Goal: Task Accomplishment & Management: Use online tool/utility

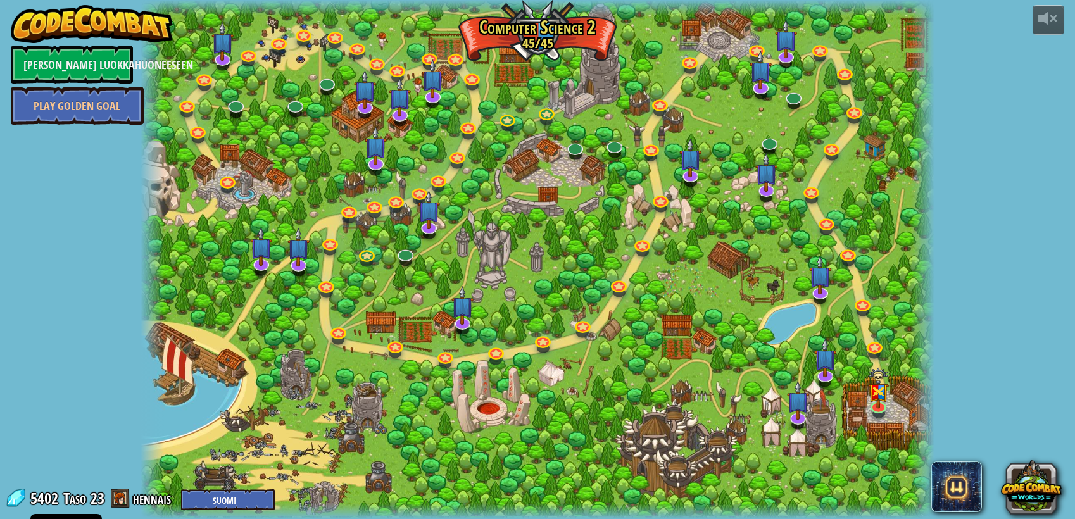
select select "fi"
click at [879, 401] on img at bounding box center [878, 379] width 20 height 54
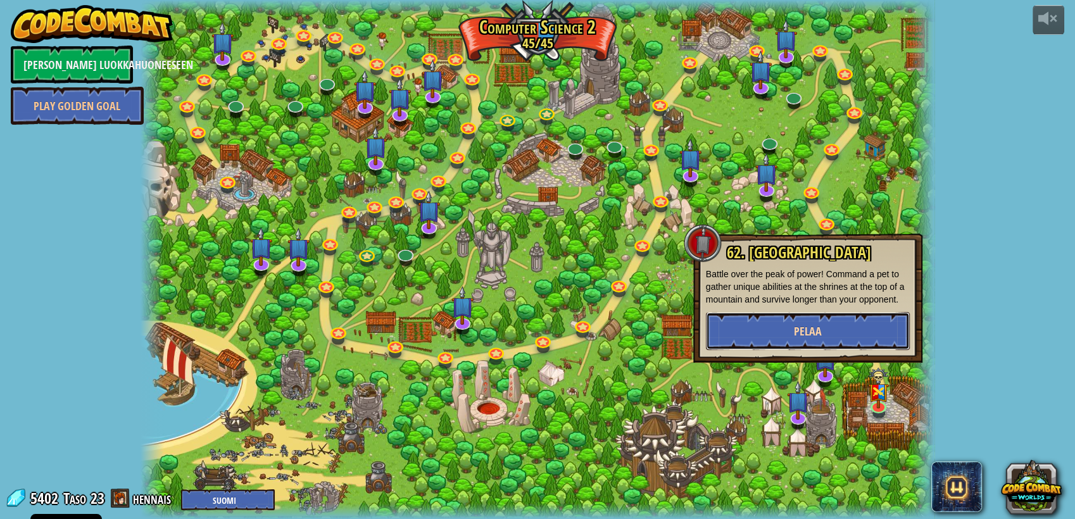
click at [861, 332] on button "Pelaa" at bounding box center [808, 331] width 204 height 38
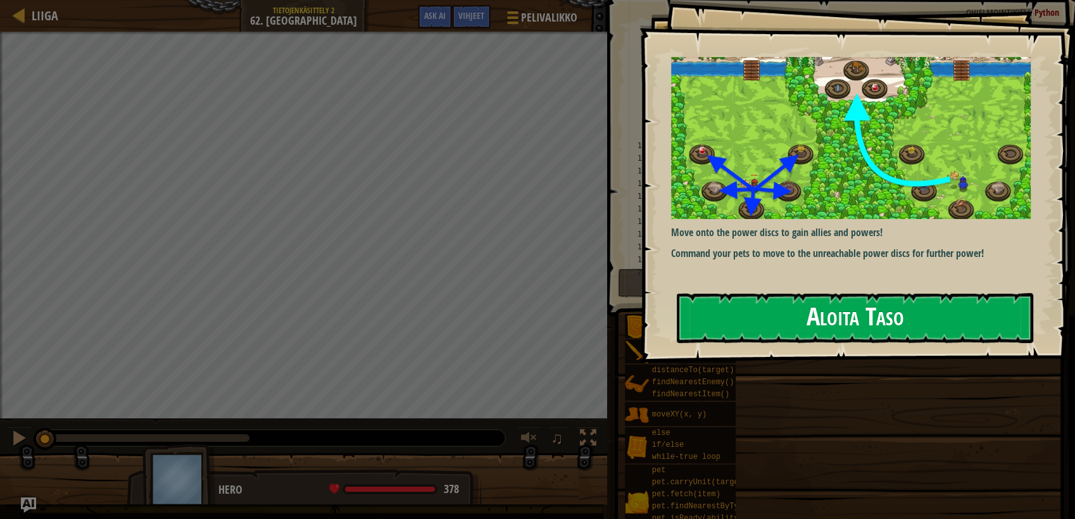
click at [839, 322] on button "Aloita Taso" at bounding box center [855, 318] width 356 height 50
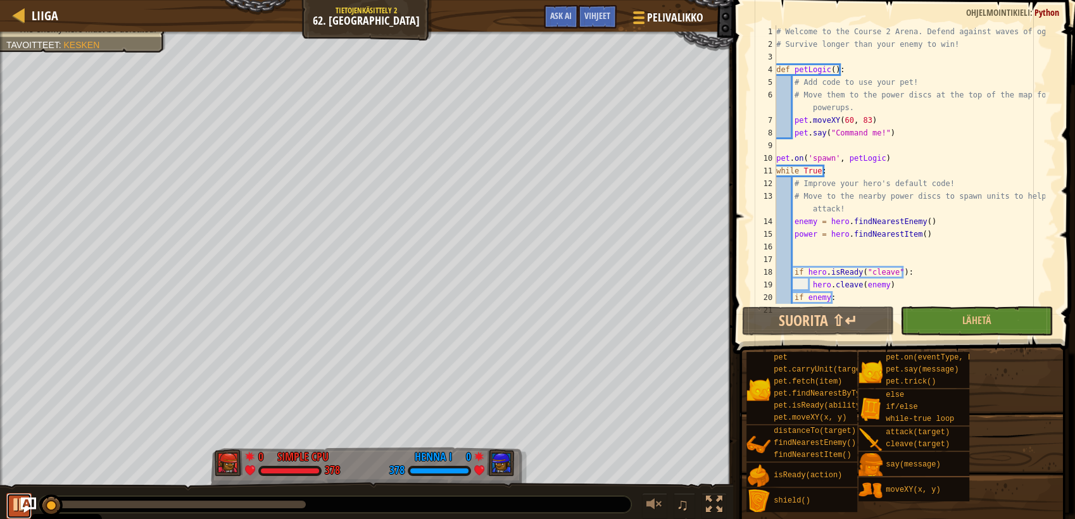
click at [13, 499] on div at bounding box center [19, 504] width 16 height 16
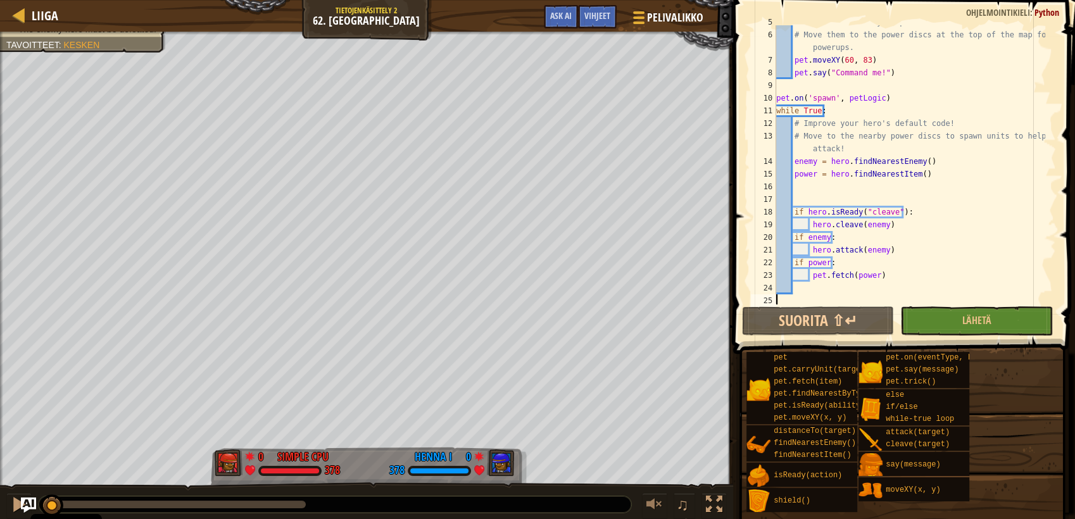
scroll to position [63, 0]
click at [883, 272] on div "# Move them to the power discs at the top of the map for powerups. pet . moveXY…" at bounding box center [910, 183] width 272 height 317
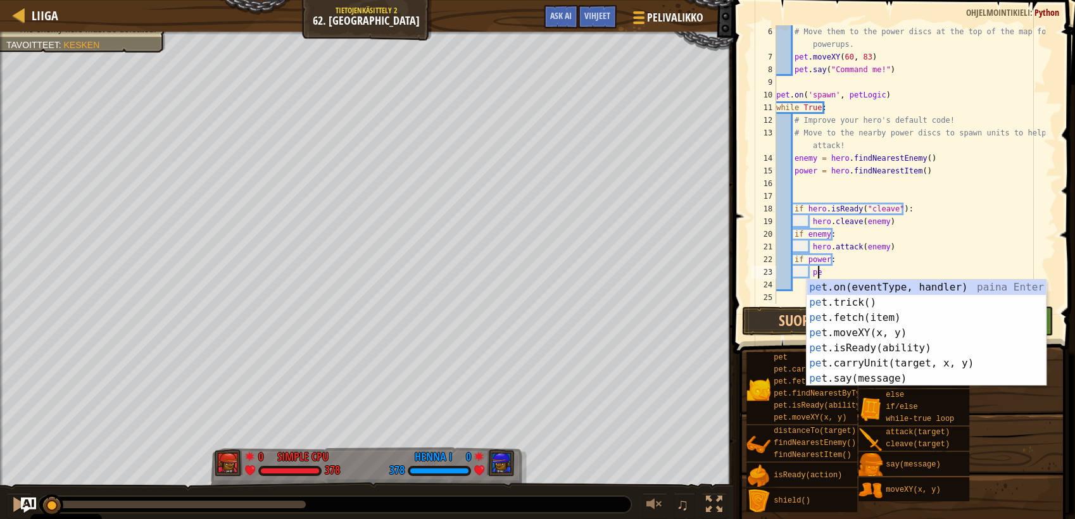
type textarea "p"
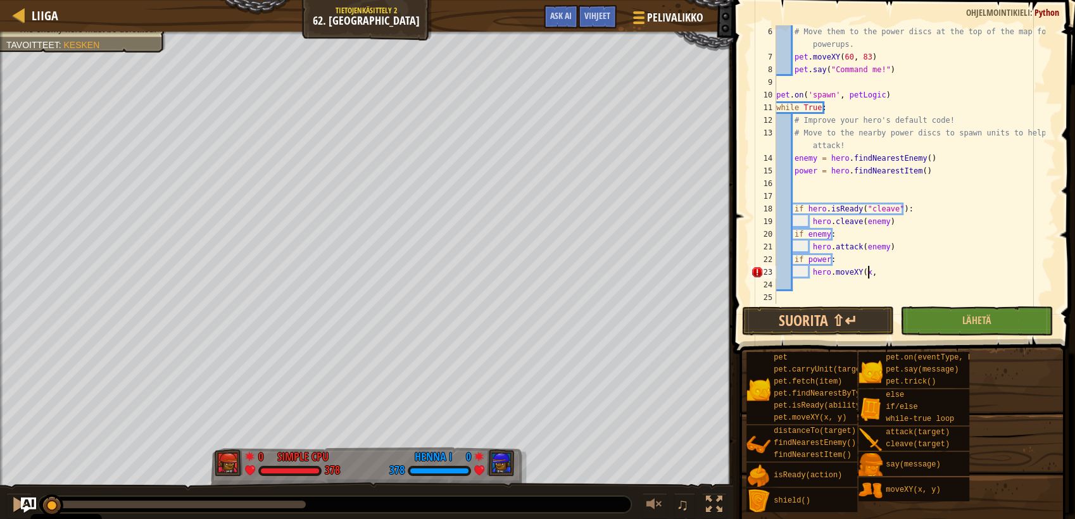
scroll to position [5, 8]
type textarea "hero.moveXY(x, y)"
click at [806, 180] on div "# Move them to the power discs at the top of the map for powerups. pet . moveXY…" at bounding box center [910, 183] width 272 height 317
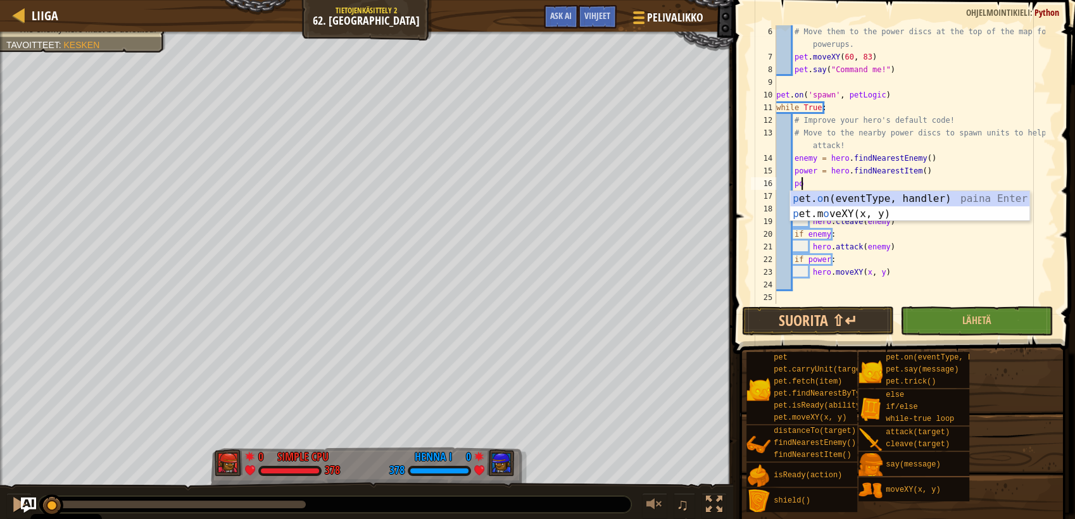
scroll to position [5, 1]
type textarea "p"
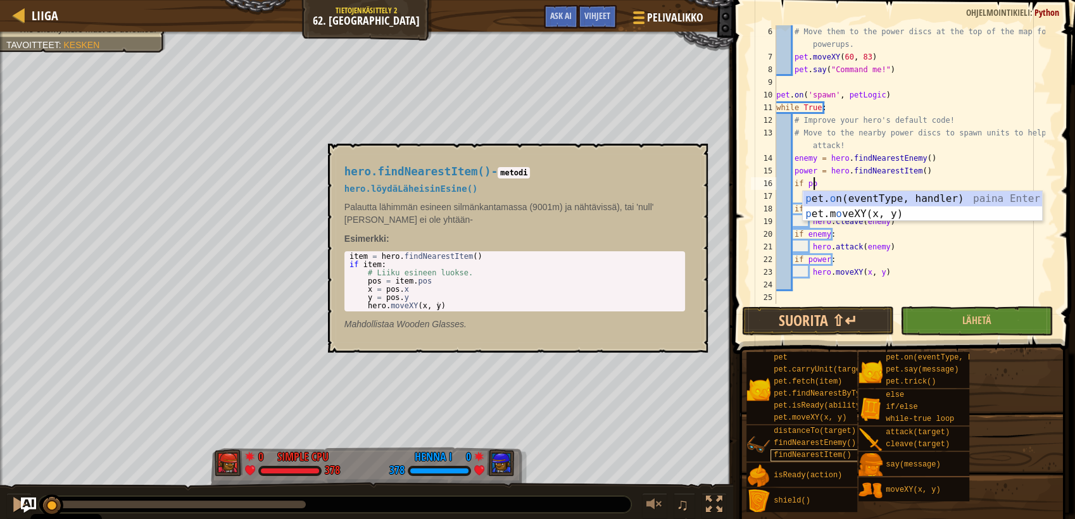
scroll to position [5, 3]
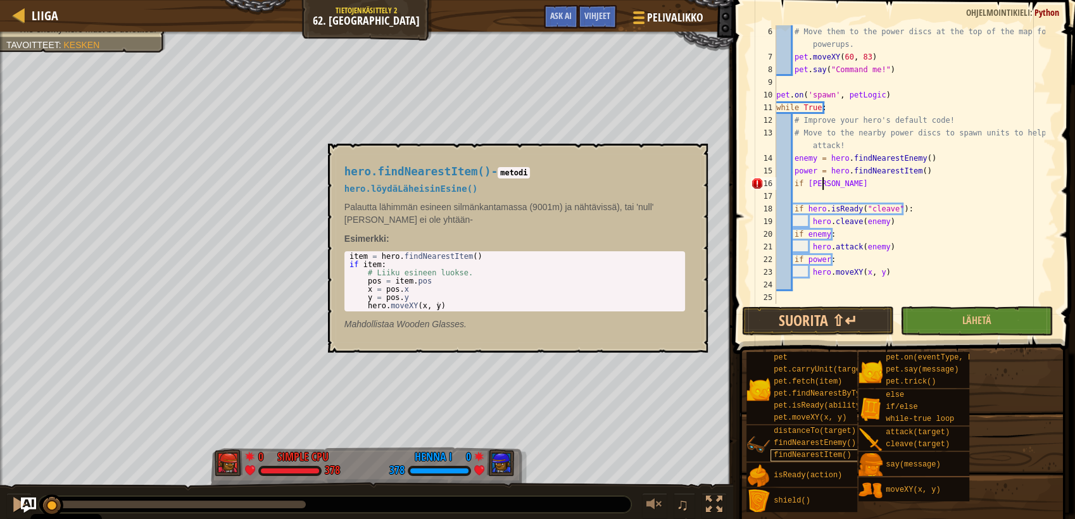
type textarea "if power"
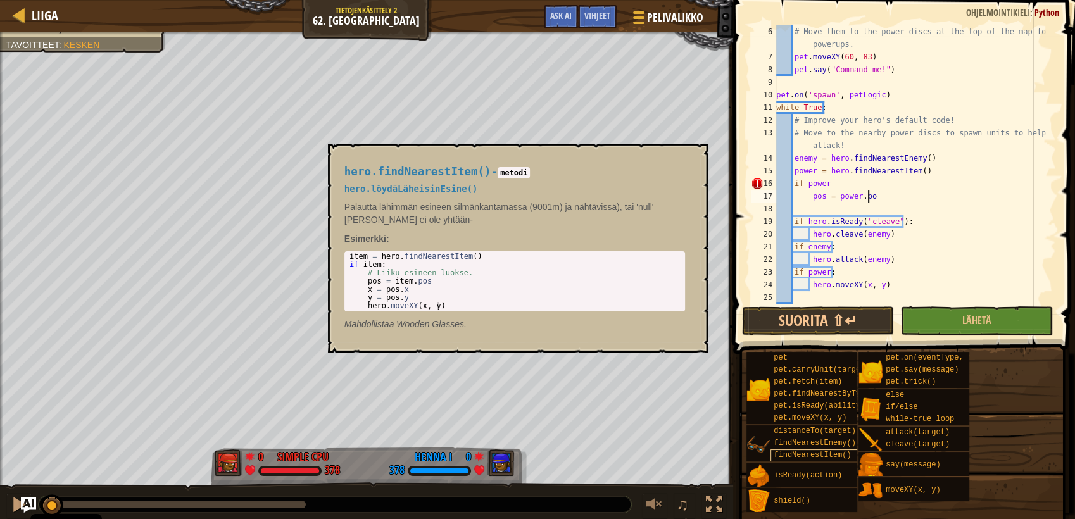
type textarea "pos = power.pos"
type textarea "x = pos.x"
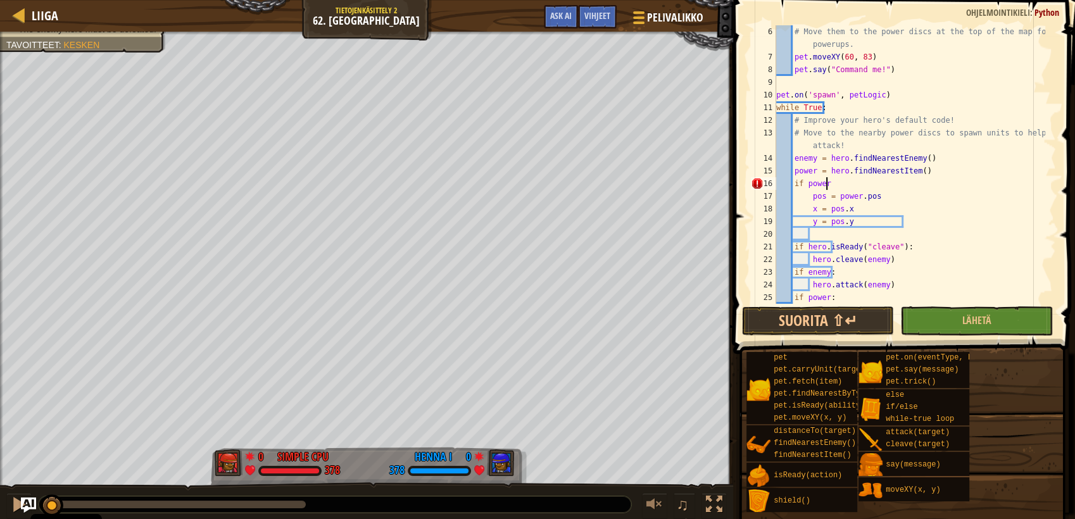
click at [825, 183] on div "# Move them to the power discs at the top of the map for powerups. pet . moveXY…" at bounding box center [910, 183] width 272 height 317
click at [882, 256] on div "# Move them to the power discs at the top of the map for powerups. pet . moveXY…" at bounding box center [910, 183] width 272 height 317
type textarea "hero.cleave(enemy)"
click at [841, 328] on button "Suorita ⇧↵" at bounding box center [818, 320] width 152 height 29
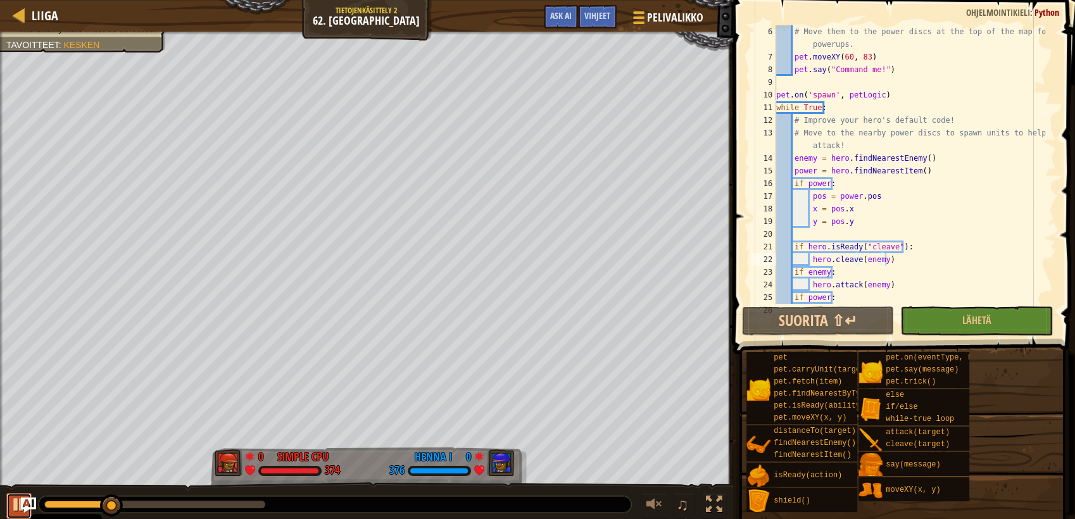
click at [12, 501] on div at bounding box center [19, 504] width 16 height 16
click at [812, 230] on div "# Move them to the power discs at the top of the map for powerups. pet . moveXY…" at bounding box center [910, 183] width 272 height 317
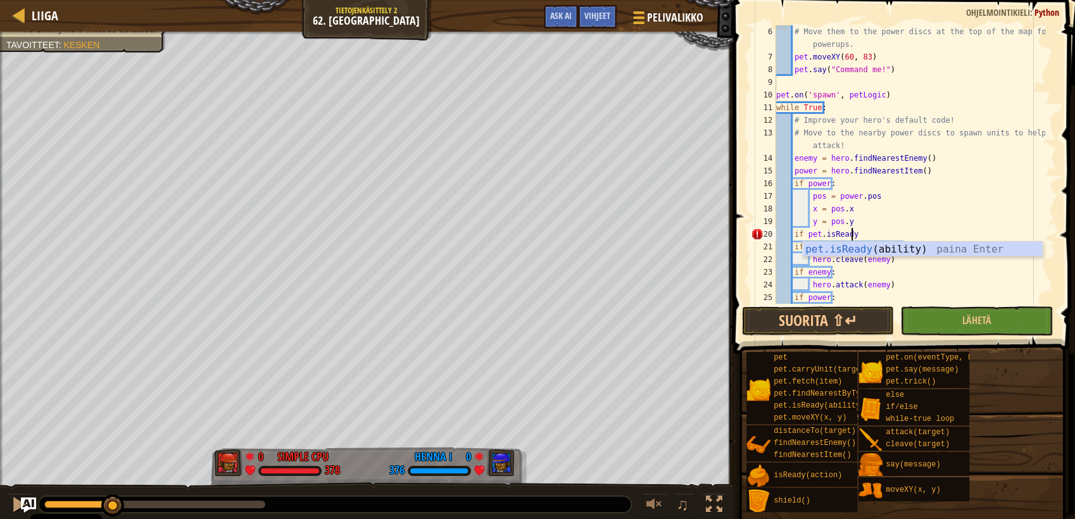
scroll to position [5, 5]
type textarea "i"
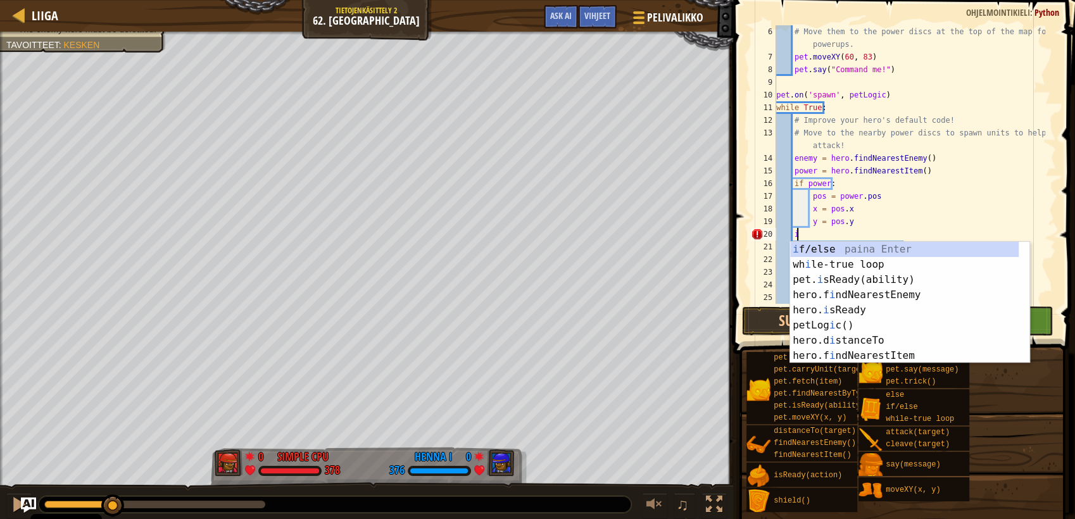
scroll to position [5, 1]
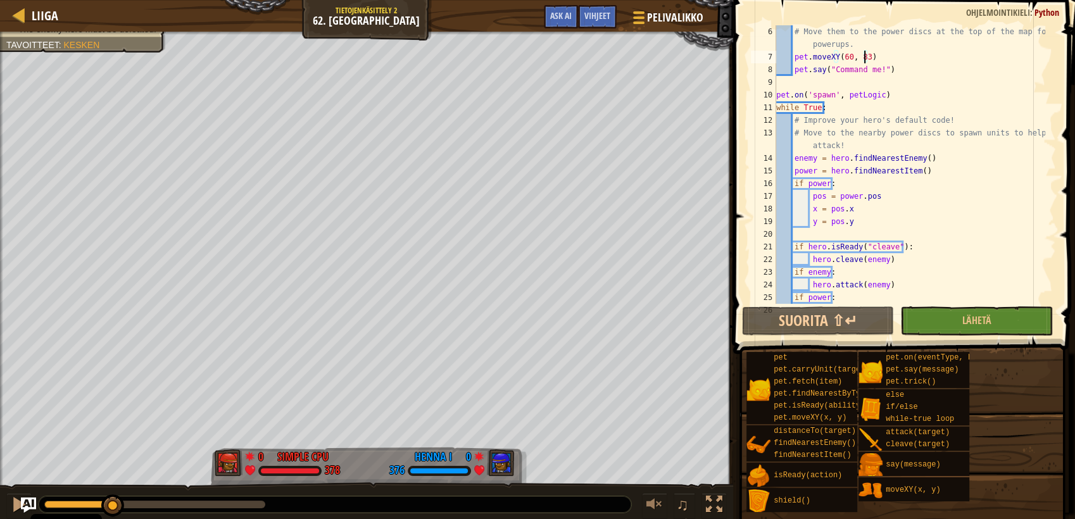
click at [863, 58] on div "# Move them to the power discs at the top of the map for powerups. pet . moveXY…" at bounding box center [910, 183] width 272 height 317
click at [827, 322] on button "Suorita ⇧↵" at bounding box center [818, 320] width 152 height 29
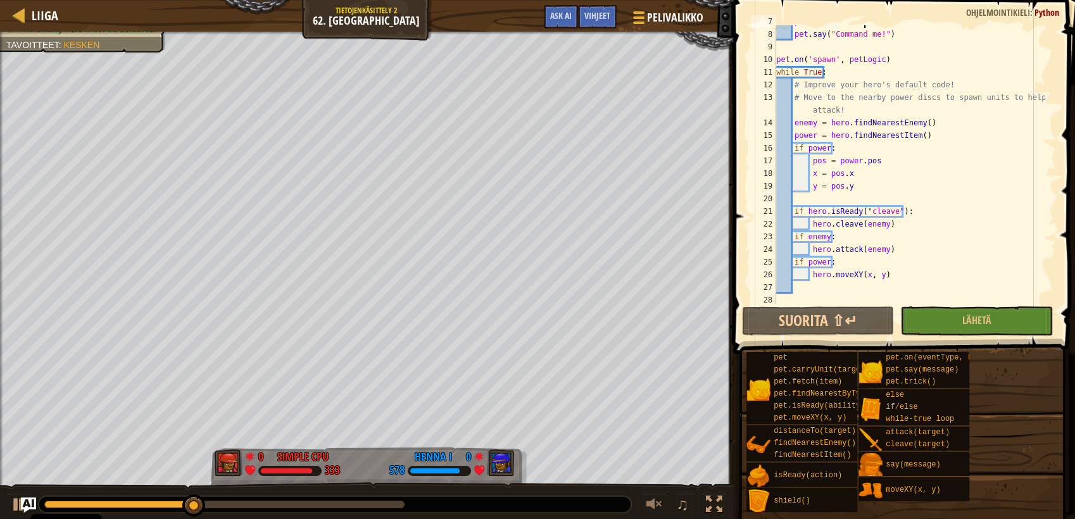
scroll to position [101, 0]
click at [794, 264] on div "pet . say ( "Command me!" ) pet . on ( 'spawn' , petLogic ) while True : # Impr…" at bounding box center [910, 177] width 272 height 304
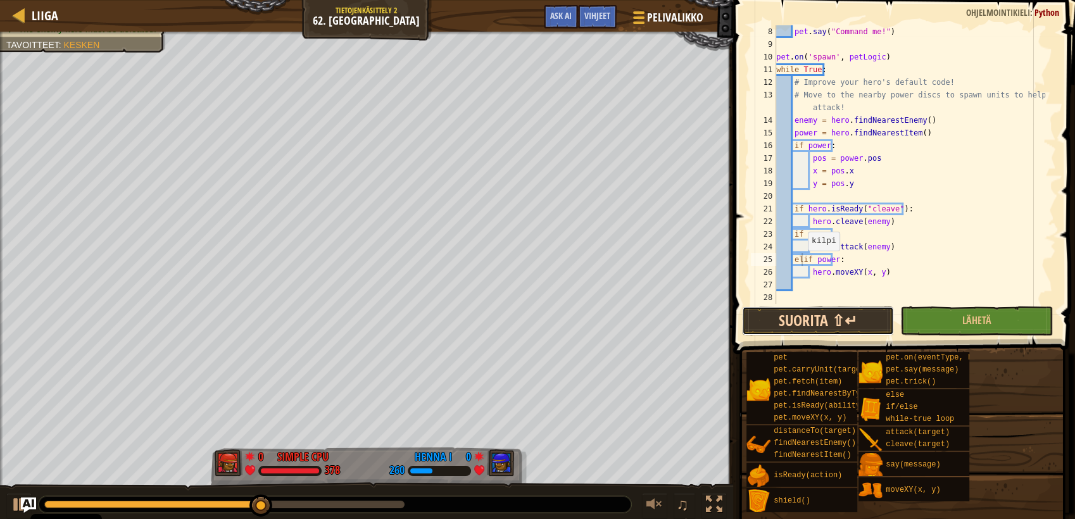
click at [775, 308] on button "Suorita ⇧↵" at bounding box center [818, 320] width 152 height 29
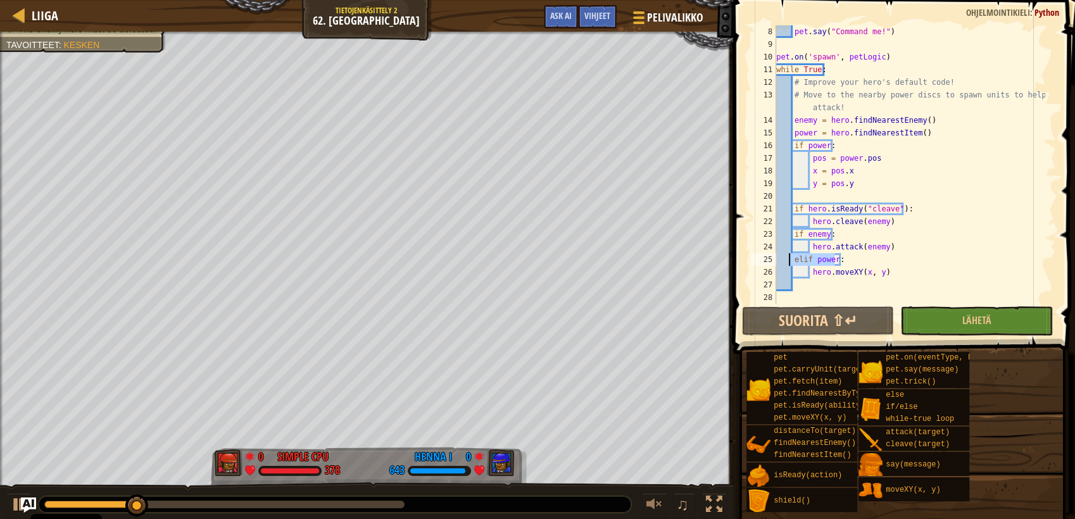
drag, startPoint x: 832, startPoint y: 259, endPoint x: 787, endPoint y: 258, distance: 45.6
click at [787, 258] on div "pet . say ( "Command me!" ) pet . on ( 'spawn' , petLogic ) while True : # Impr…" at bounding box center [910, 177] width 272 height 304
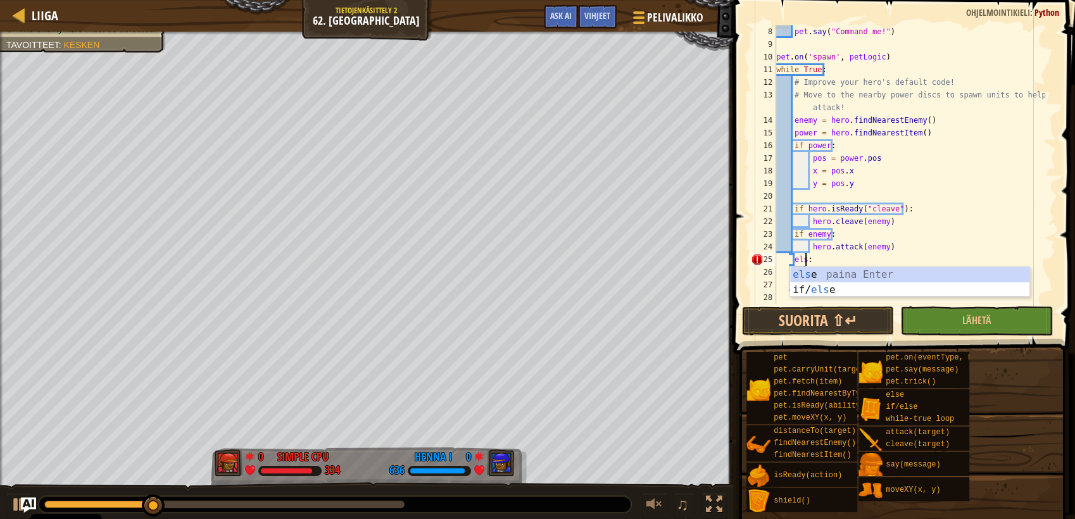
scroll to position [5, 2]
click at [829, 261] on div "pet . say ( "Command me!" ) pet . on ( 'spawn' , petLogic ) while True : # Impr…" at bounding box center [910, 177] width 272 height 304
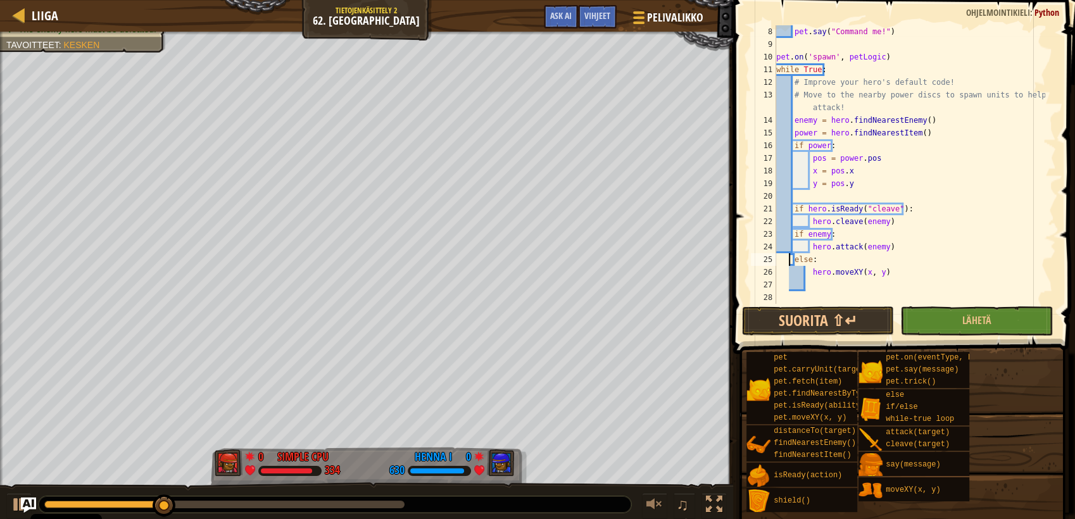
click at [790, 256] on div "pet . say ( "Command me!" ) pet . on ( 'spawn' , petLogic ) while True : # Impr…" at bounding box center [910, 177] width 272 height 304
click at [805, 270] on div "pet . say ( "Command me!" ) pet . on ( 'spawn' , petLogic ) while True : # Impr…" at bounding box center [910, 177] width 272 height 304
type textarea "hero.moveXY(x, y)"
click at [831, 322] on button "Suorita ⇧↵" at bounding box center [818, 320] width 152 height 29
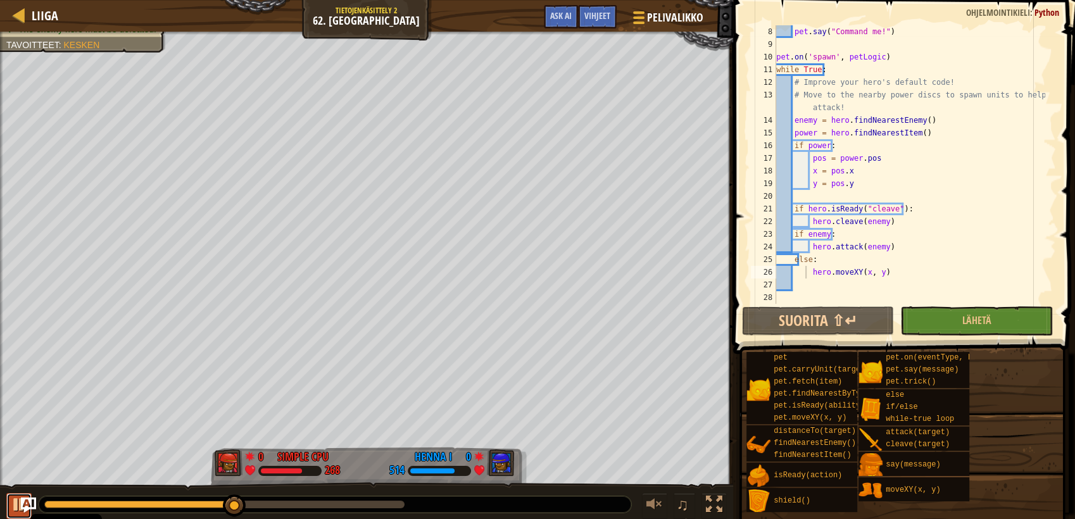
click at [15, 503] on div at bounding box center [19, 504] width 16 height 16
click at [593, 13] on span "Vihjeet" at bounding box center [597, 15] width 26 height 12
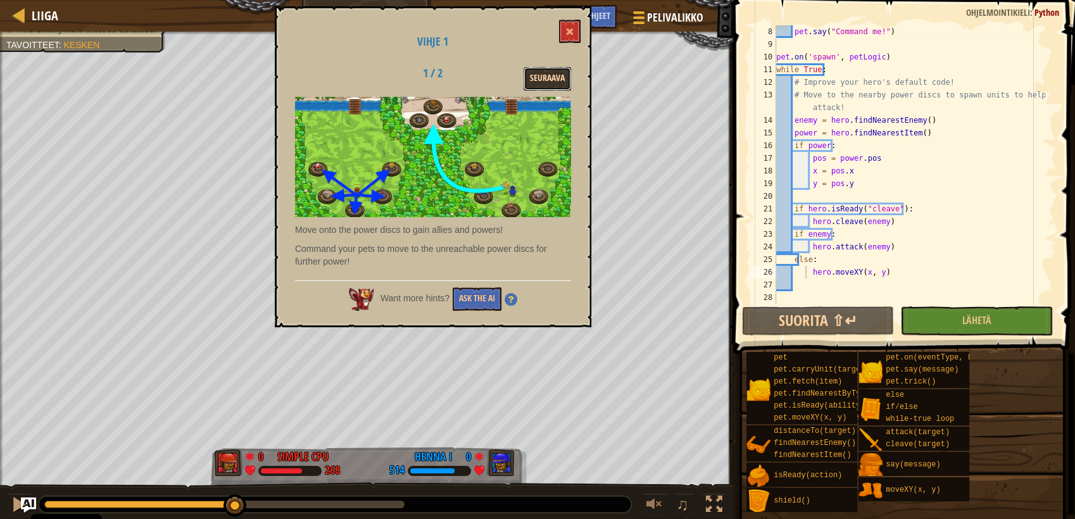
click at [536, 84] on button "Seuraava" at bounding box center [547, 78] width 47 height 23
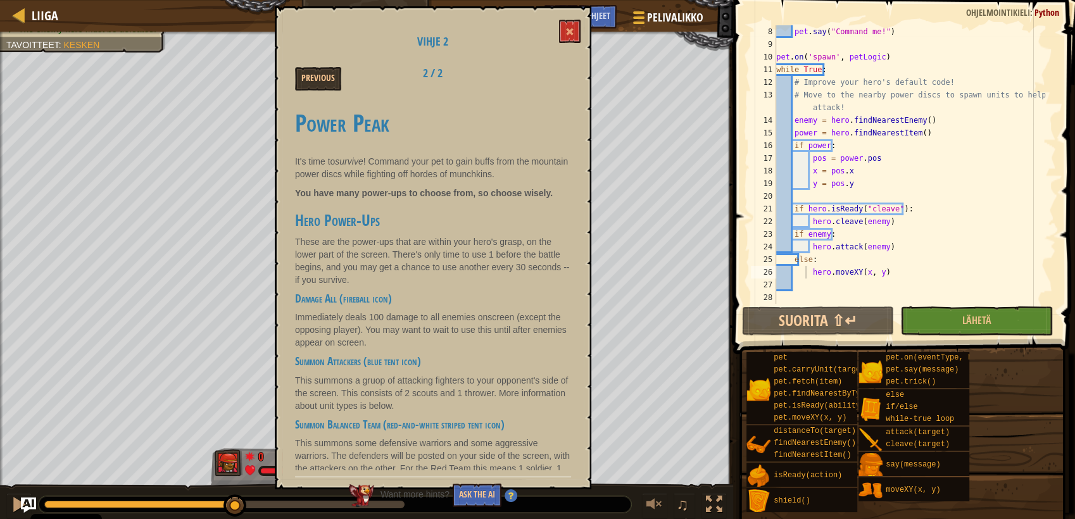
click at [424, 222] on h3 "Hero Power-Ups" at bounding box center [433, 220] width 276 height 17
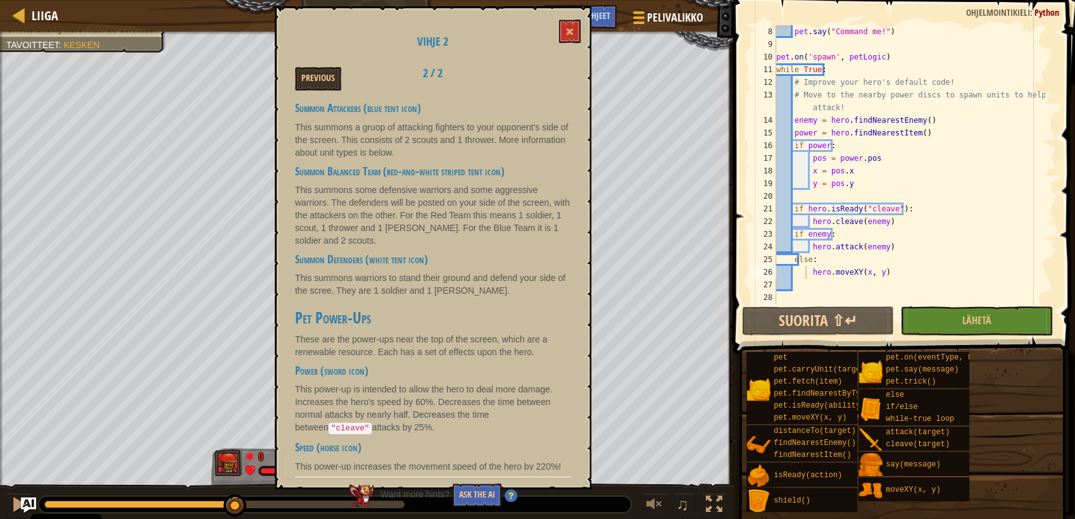
scroll to position [281, 0]
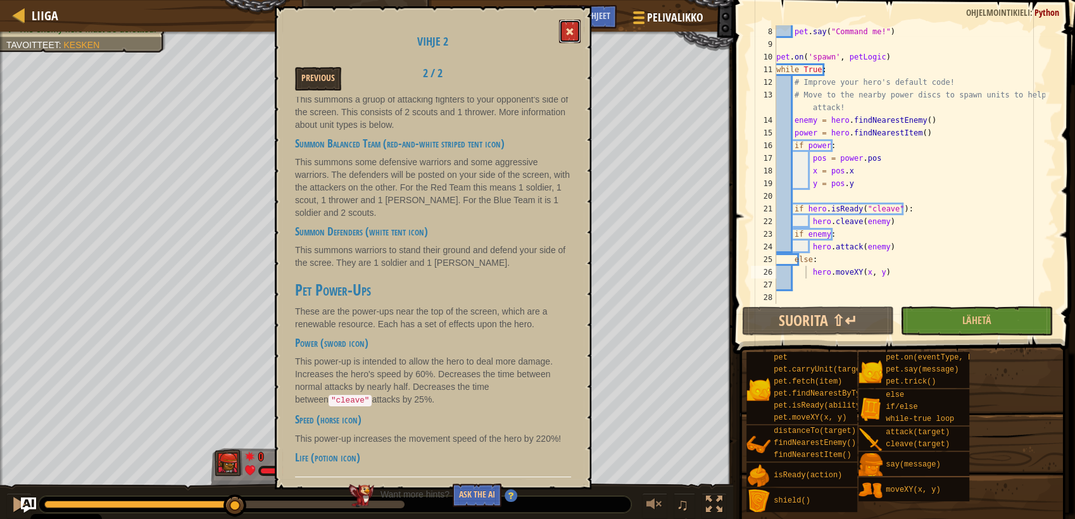
click at [568, 33] on span at bounding box center [569, 31] width 9 height 9
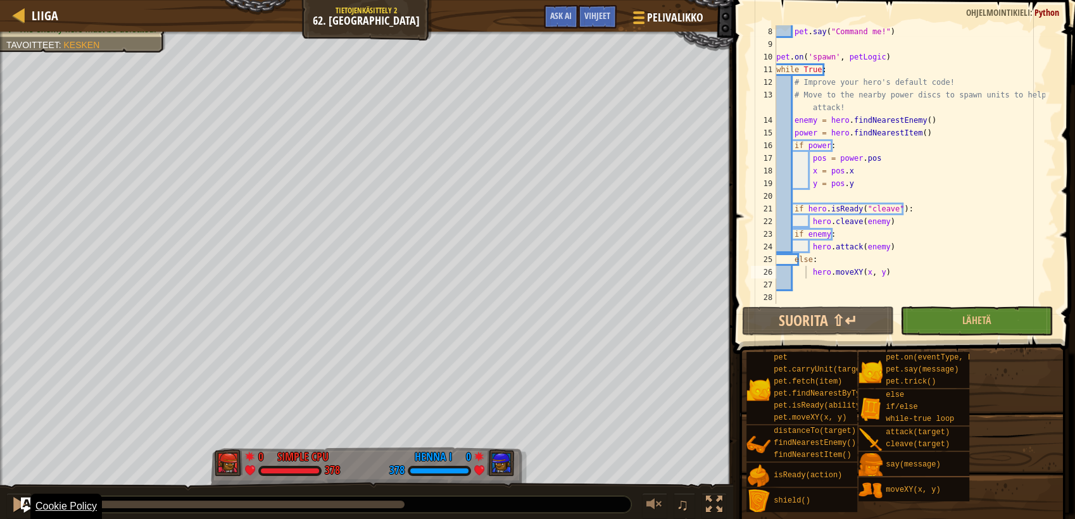
drag, startPoint x: 230, startPoint y: 503, endPoint x: 41, endPoint y: 509, distance: 190.0
click at [41, 0] on body "Cookie Policy CodeCombat uses a few essential and non-essential cookies. Yksity…" at bounding box center [537, 0] width 1075 height 0
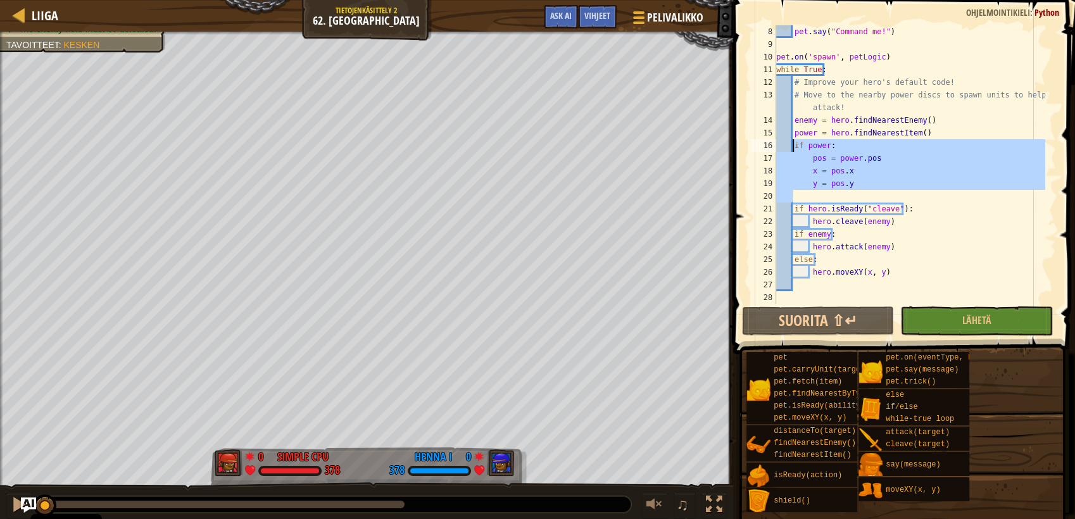
drag, startPoint x: 852, startPoint y: 190, endPoint x: 791, endPoint y: 149, distance: 73.0
click at [791, 149] on div "pet . say ( "Command me!" ) pet . on ( 'spawn' , petLogic ) while True : # Impr…" at bounding box center [910, 177] width 272 height 304
type textarea "if power: pos = power.pos"
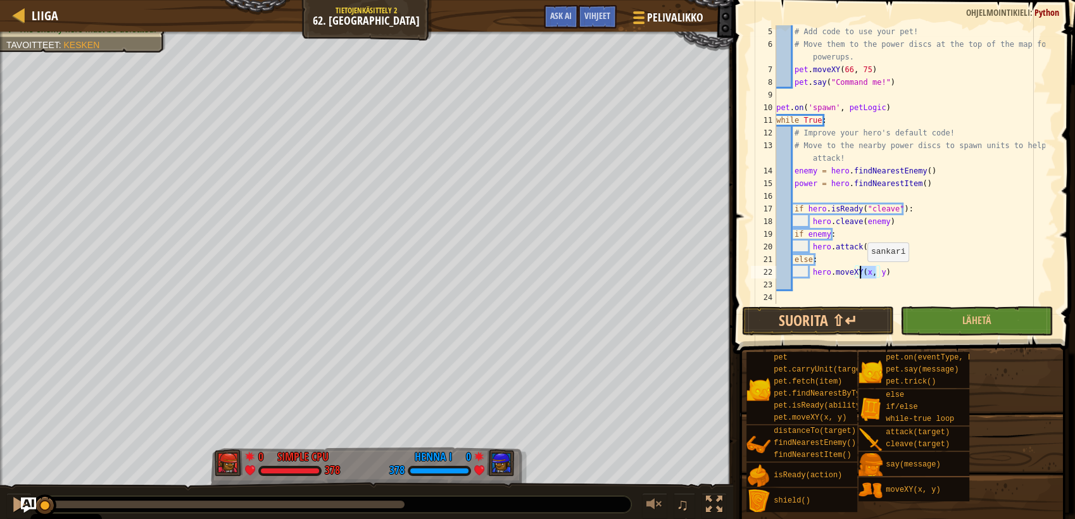
drag, startPoint x: 878, startPoint y: 274, endPoint x: 861, endPoint y: 274, distance: 17.1
click at [861, 274] on div "# Add code to use your pet! # Move them to the power discs at the top of the ma…" at bounding box center [910, 177] width 272 height 304
click at [762, 313] on button "Suorita ⇧↵" at bounding box center [818, 320] width 152 height 29
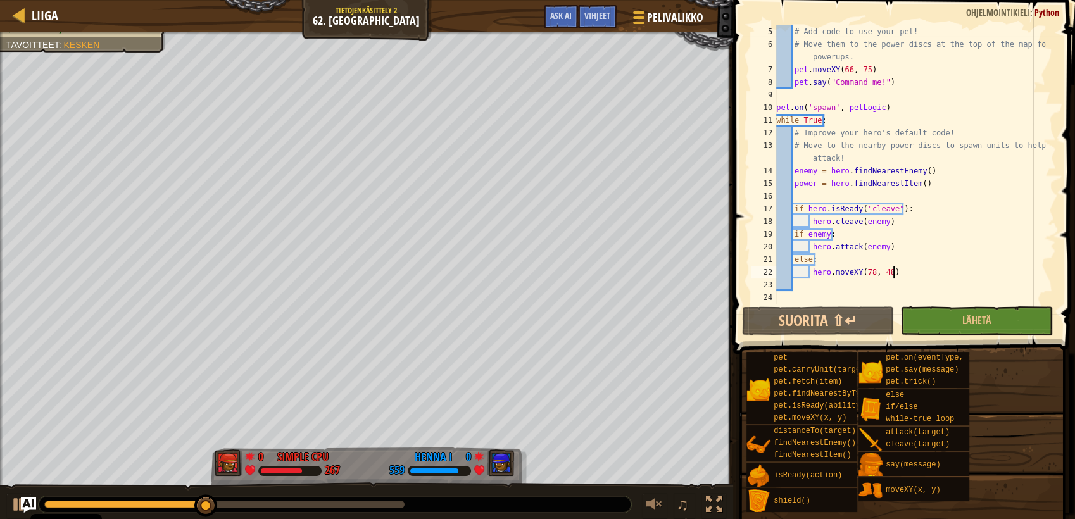
click at [893, 271] on div "# Add code to use your pet! # Move them to the power discs at the top of the ma…" at bounding box center [910, 177] width 272 height 304
type textarea "hero.moveXY(78, 48)"
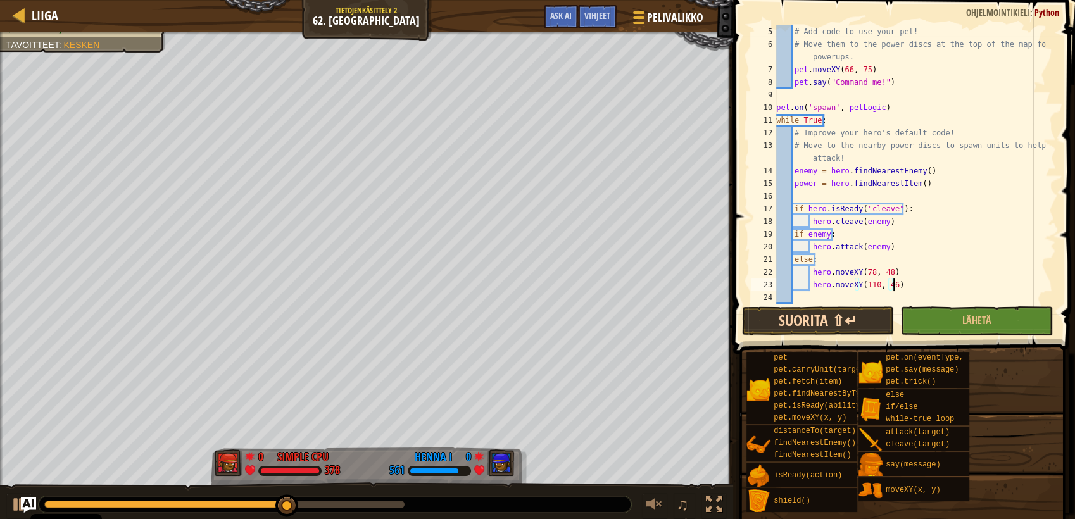
type textarea "hero.moveXY(110, 46)"
click at [819, 323] on button "Suorita ⇧↵" at bounding box center [818, 320] width 152 height 29
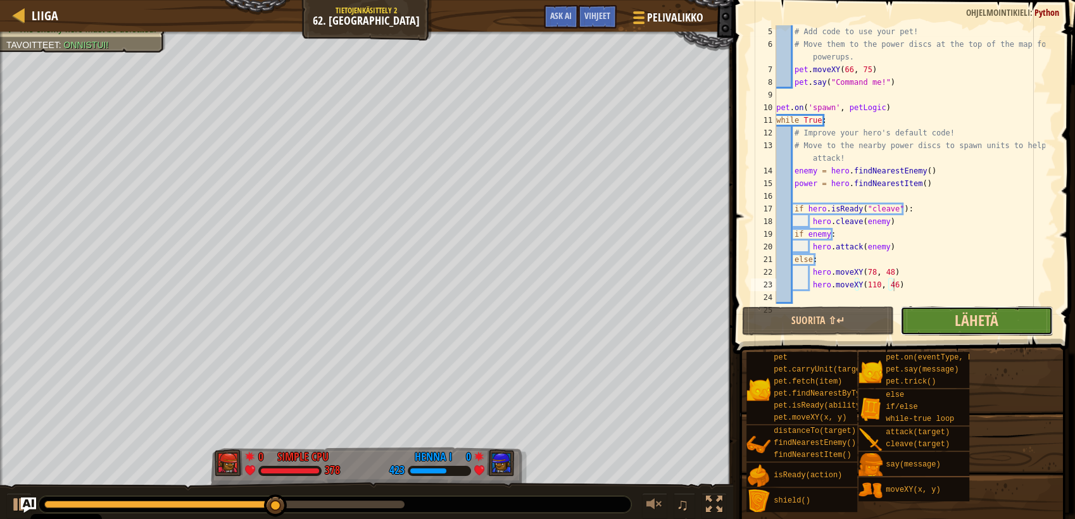
click at [965, 322] on span "Lähetä" at bounding box center [977, 320] width 44 height 20
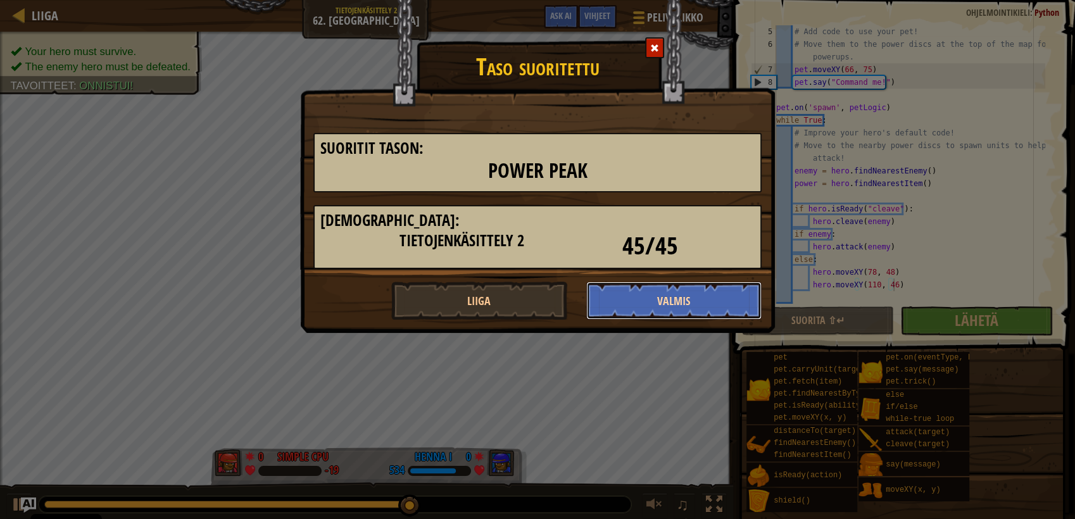
click at [682, 300] on button "Valmis" at bounding box center [674, 301] width 176 height 38
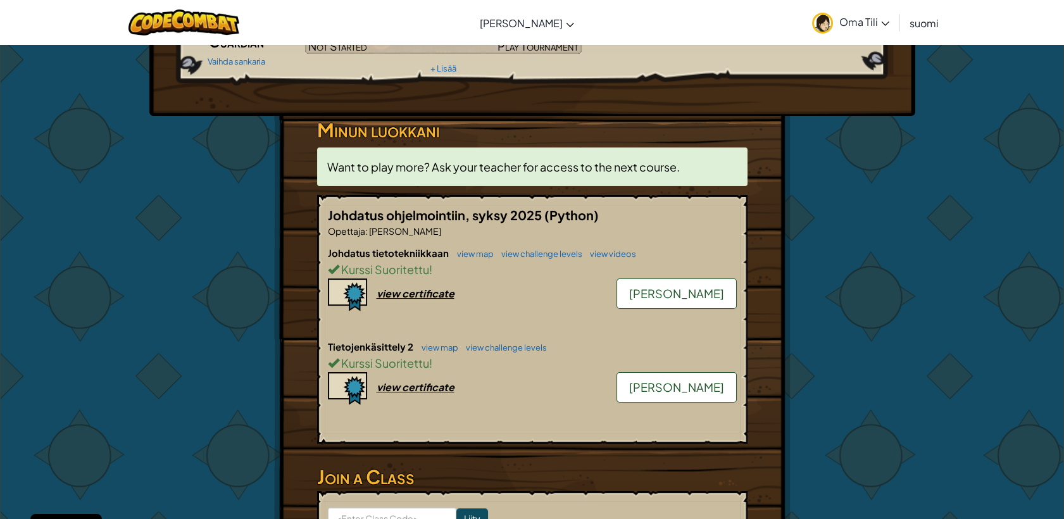
scroll to position [149, 0]
